Goal: Task Accomplishment & Management: Use online tool/utility

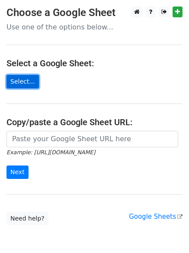
click at [29, 78] on link "Select..." at bounding box center [23, 81] width 33 height 13
click at [27, 79] on link "Select..." at bounding box center [23, 81] width 33 height 13
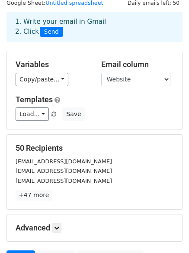
scroll to position [87, 0]
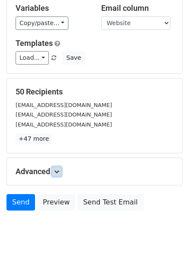
click at [59, 172] on icon at bounding box center [56, 171] width 5 height 5
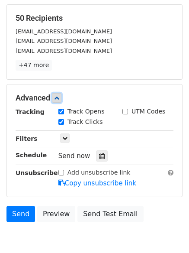
scroll to position [173, 0]
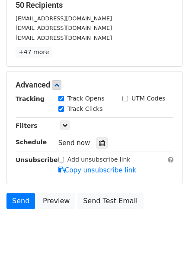
click at [63, 108] on input "Track Clicks" at bounding box center [62, 109] width 6 height 6
checkbox input "false"
click at [63, 98] on input "Track Opens" at bounding box center [62, 99] width 6 height 6
checkbox input "false"
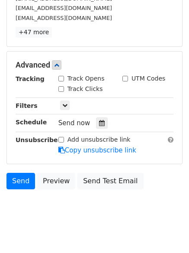
scroll to position [203, 0]
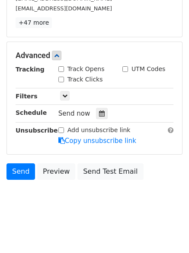
click at [106, 135] on div "Add unsubscribe link Copy unsubscribe link" at bounding box center [116, 136] width 128 height 20
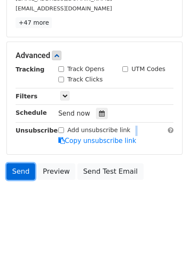
click at [26, 169] on link "Send" at bounding box center [21, 171] width 29 height 16
click at [24, 173] on link "Send" at bounding box center [21, 171] width 29 height 16
click at [23, 173] on link "Send" at bounding box center [21, 171] width 29 height 16
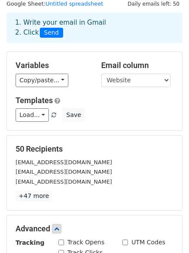
scroll to position [0, 0]
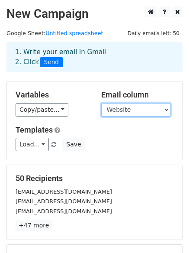
click at [152, 109] on select "Website" at bounding box center [135, 109] width 69 height 13
click at [101, 103] on select "Website" at bounding box center [135, 109] width 69 height 13
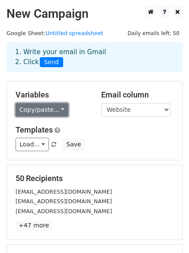
click at [56, 109] on link "Copy/paste..." at bounding box center [42, 109] width 53 height 13
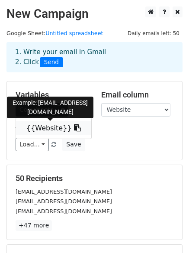
click at [74, 126] on icon at bounding box center [77, 127] width 7 height 7
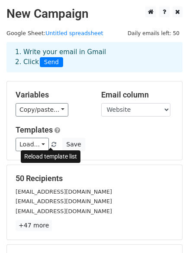
click at [52, 144] on span at bounding box center [54, 145] width 5 height 6
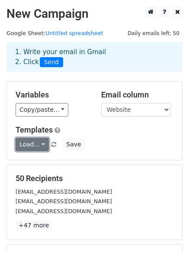
click at [38, 140] on link "Load..." at bounding box center [32, 144] width 33 height 13
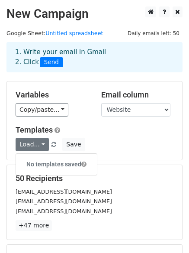
click at [100, 138] on div "Load... No templates saved Save" at bounding box center [94, 144] width 171 height 13
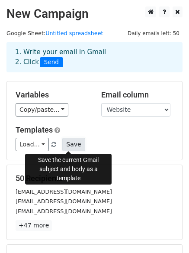
click at [66, 145] on button "Save" at bounding box center [73, 144] width 23 height 13
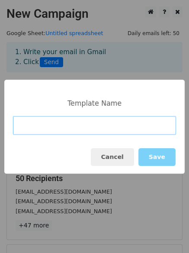
click at [56, 128] on input at bounding box center [94, 125] width 163 height 19
paste input "Your Website Deserves More Traffic – Let’s Make It Happen 🚀"
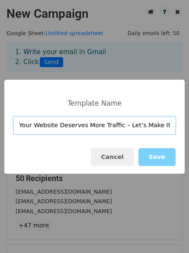
scroll to position [0, 16]
type input "Your Website Deserves More Traffic – Let’s Make It Happen 🚀"
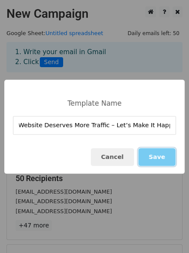
click at [153, 152] on button "Save" at bounding box center [157, 157] width 37 height 18
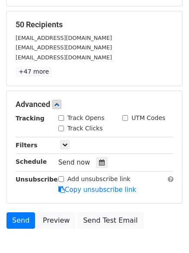
scroll to position [173, 0]
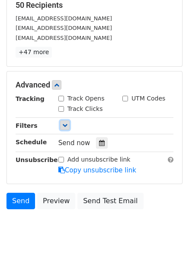
click at [62, 121] on link at bounding box center [65, 126] width 10 height 10
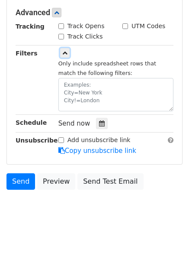
scroll to position [256, 0]
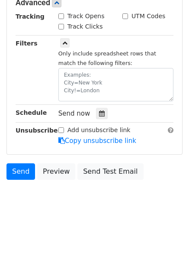
click at [59, 117] on span "Send now" at bounding box center [75, 114] width 32 height 8
click at [66, 114] on span "Send now" at bounding box center [75, 114] width 32 height 8
click at [30, 113] on strong "Schedule" at bounding box center [31, 112] width 31 height 7
click at [101, 115] on icon at bounding box center [102, 114] width 6 height 6
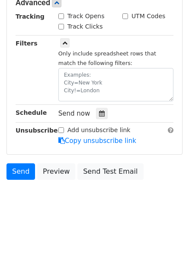
click at [168, 113] on div "Send now" at bounding box center [116, 114] width 128 height 12
click at [65, 130] on div "Add unsubscribe link" at bounding box center [95, 130] width 72 height 9
click at [62, 129] on input "Add unsubscribe link" at bounding box center [62, 130] width 6 height 6
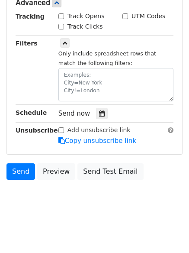
checkbox input "true"
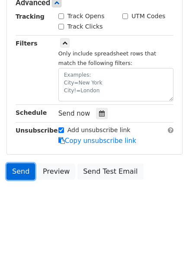
click at [15, 170] on link "Send" at bounding box center [21, 171] width 29 height 16
click at [16, 169] on link "Send" at bounding box center [21, 171] width 29 height 16
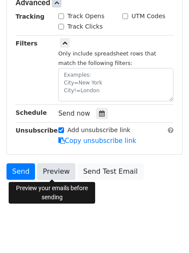
click at [54, 171] on link "Preview" at bounding box center [56, 171] width 38 height 16
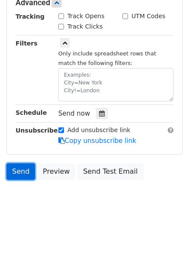
click at [23, 167] on link "Send" at bounding box center [21, 171] width 29 height 16
click at [23, 171] on link "Send" at bounding box center [21, 171] width 29 height 16
click at [19, 172] on link "Send" at bounding box center [21, 171] width 29 height 16
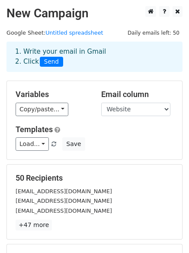
scroll to position [0, 0]
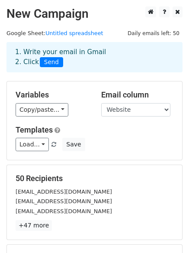
click at [48, 61] on span "Send" at bounding box center [51, 62] width 23 height 10
click at [71, 60] on div "1. Write your email in Gmail 2. Click Send" at bounding box center [95, 57] width 172 height 20
click at [150, 58] on div "1. Write your email in Gmail 2. Click Send" at bounding box center [95, 57] width 172 height 20
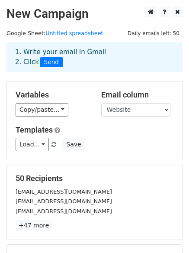
click at [104, 62] on div "1. Write your email in Gmail 2. Click Send" at bounding box center [95, 57] width 172 height 20
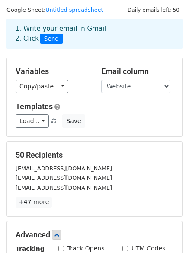
scroll to position [43, 0]
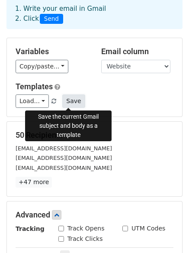
click at [73, 99] on button "Save" at bounding box center [73, 101] width 23 height 13
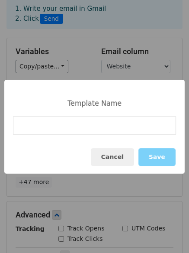
click at [77, 61] on div "Template Name Cancel Save" at bounding box center [94, 126] width 189 height 253
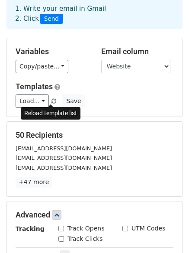
click at [52, 103] on span at bounding box center [54, 102] width 5 height 6
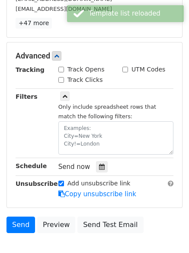
scroll to position [217, 0]
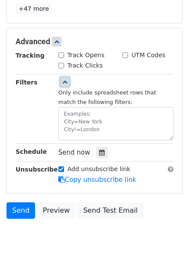
click at [68, 82] on link at bounding box center [65, 82] width 10 height 10
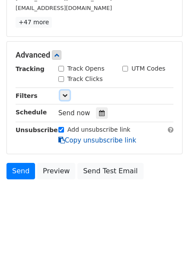
scroll to position [203, 0]
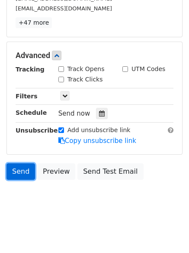
click at [25, 167] on link "Send" at bounding box center [21, 171] width 29 height 16
click at [21, 165] on link "Send" at bounding box center [21, 171] width 29 height 16
click at [18, 170] on link "Send" at bounding box center [21, 171] width 29 height 16
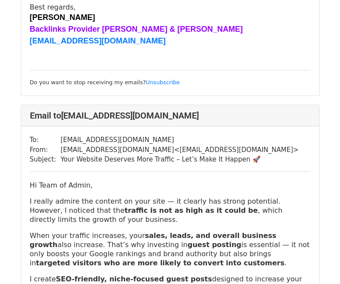
scroll to position [2124, 0]
